Goal: Check status: Check status

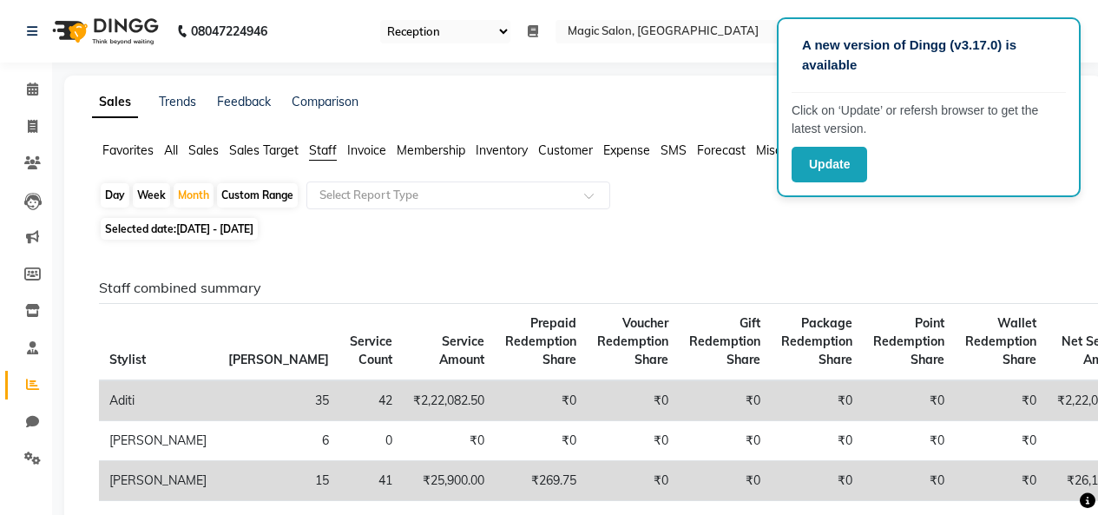
select select "56"
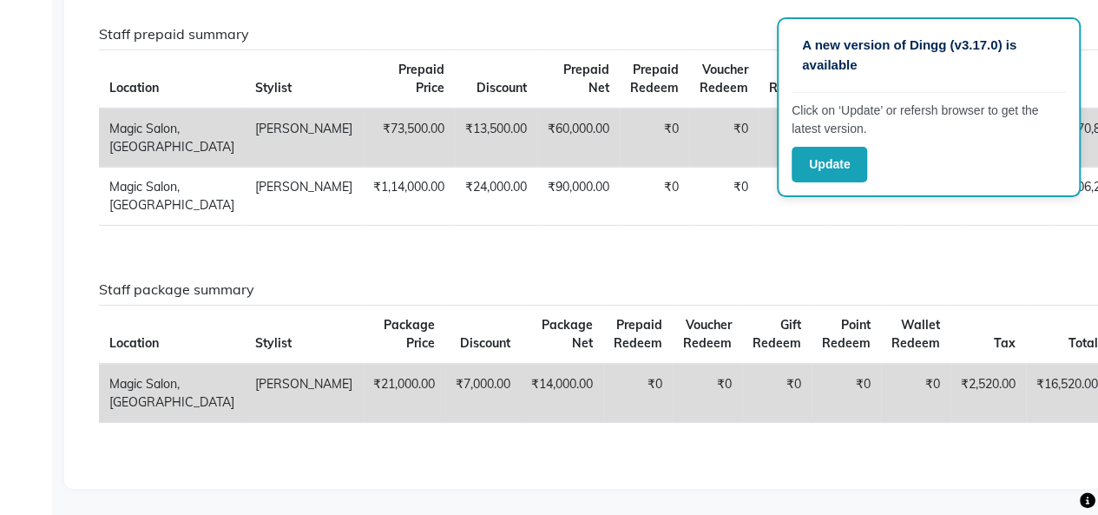
scroll to position [2820, 0]
click at [843, 170] on button "Update" at bounding box center [830, 165] width 76 height 36
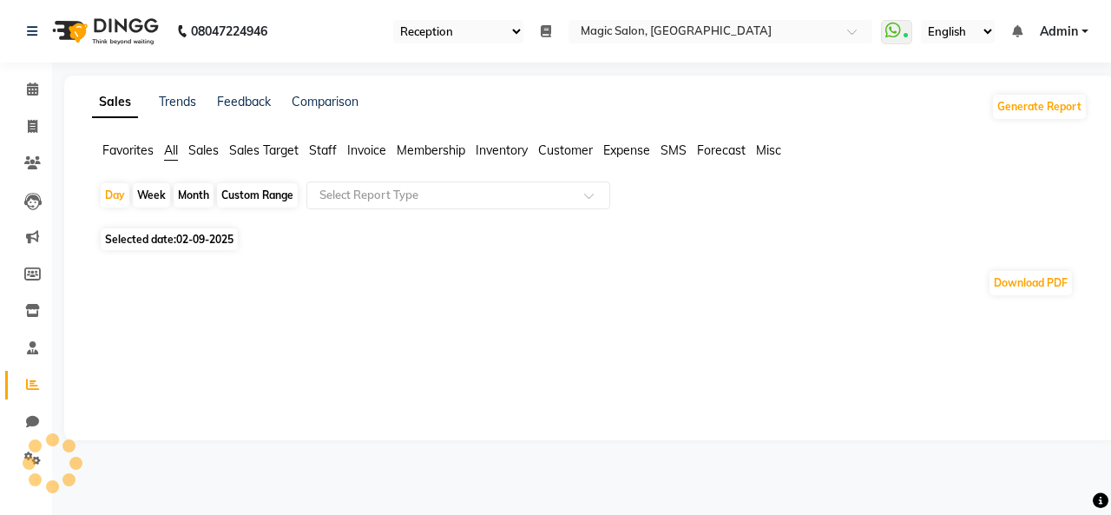
select select "56"
